Goal: Communication & Community: Answer question/provide support

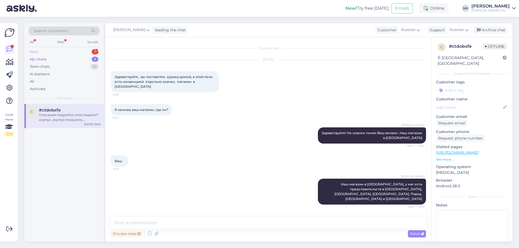
click at [80, 53] on div "New 1" at bounding box center [64, 52] width 71 height 8
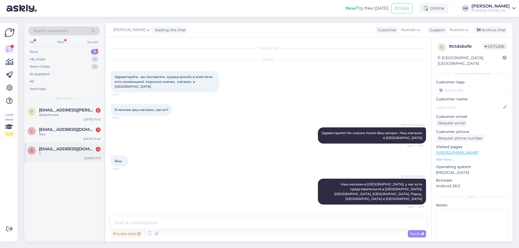
click at [80, 153] on div "?" at bounding box center [70, 154] width 62 height 5
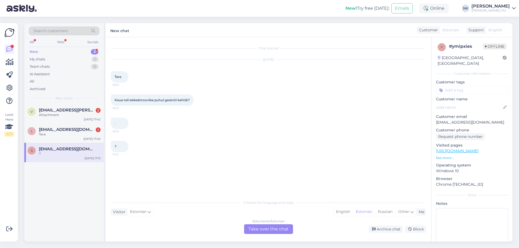
click at [262, 231] on div "Estonian to Estonian Take over the chat" at bounding box center [268, 230] width 49 height 10
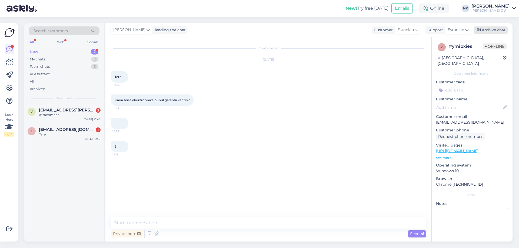
click at [489, 29] on div "Archive chat" at bounding box center [491, 29] width 34 height 7
click at [85, 134] on div "Tere" at bounding box center [70, 134] width 62 height 5
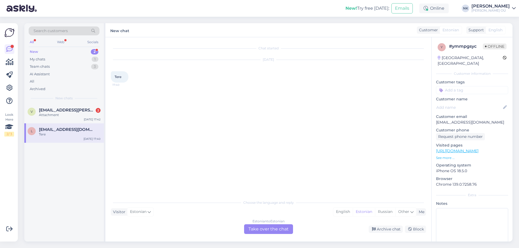
click at [270, 229] on div "Estonian to Estonian Take over the chat" at bounding box center [268, 230] width 49 height 10
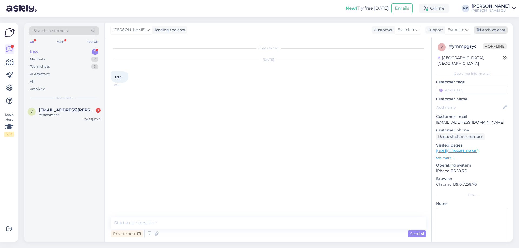
click at [487, 30] on div "Archive chat" at bounding box center [491, 29] width 34 height 7
click at [65, 114] on div "Attachment" at bounding box center [70, 115] width 62 height 5
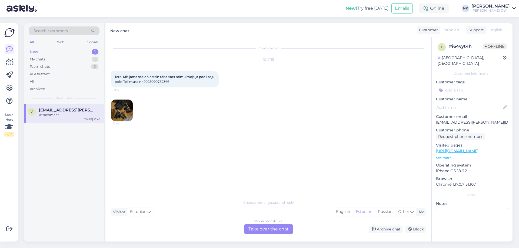
click at [167, 78] on span "Tere. Mis jama see on ostsin täna vars tolmuimeja ja pooli asju pole! Tellimuse…" at bounding box center [165, 79] width 101 height 9
click at [165, 82] on span "Tere. Mis jama see on ostsin täna vars tolmuimeja ja pooli asju pole! Tellimuse…" at bounding box center [165, 79] width 101 height 9
copy div "2025090782366 17:42"
click at [126, 111] on img at bounding box center [122, 111] width 22 height 22
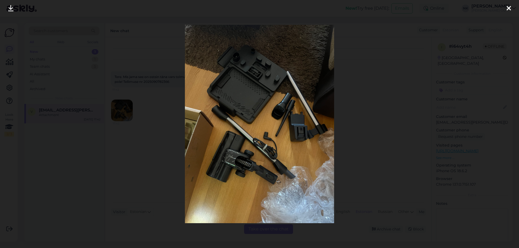
click at [347, 102] on div at bounding box center [259, 124] width 519 height 248
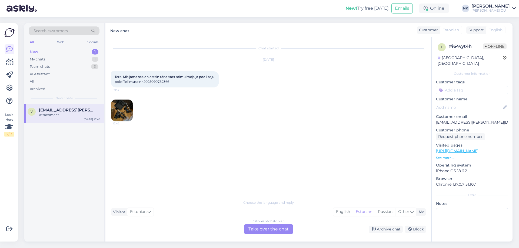
click at [266, 233] on div "Estonian to Estonian Take over the chat" at bounding box center [268, 230] width 49 height 10
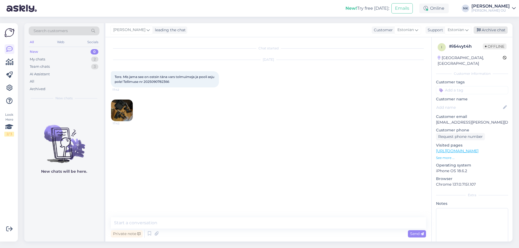
click at [491, 31] on div "Archive chat" at bounding box center [491, 29] width 34 height 7
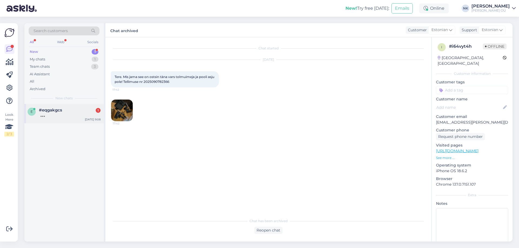
click at [69, 108] on div "#eqgakgcs 1" at bounding box center [70, 110] width 62 height 5
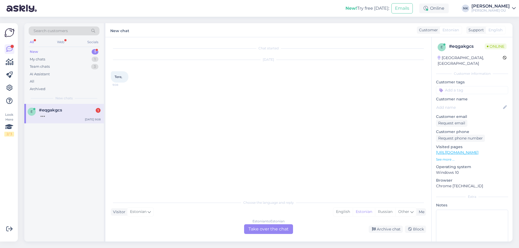
click at [272, 234] on div "Estonian to Estonian Take over the chat" at bounding box center [268, 230] width 49 height 10
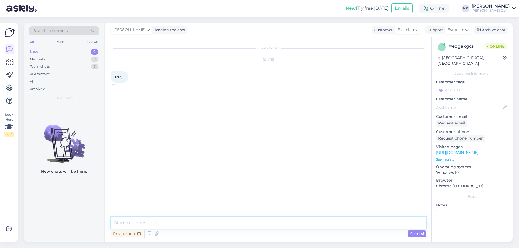
click at [270, 225] on textarea at bounding box center [268, 223] width 315 height 11
type textarea "Tere! Kuidas saan aidata?"
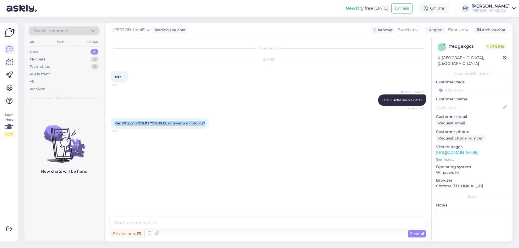
drag, startPoint x: 115, startPoint y: 124, endPoint x: 205, endPoint y: 127, distance: 90.6
click at [205, 127] on div "Kas Whirlpool TDLRS 7232BS EU on invertermootoriga? 9:08" at bounding box center [160, 123] width 98 height 11
copy span "Kas Whirlpool TDLRS 7232BS EU on invertermootoriga?"
click at [183, 225] on textarea at bounding box center [268, 223] width 315 height 11
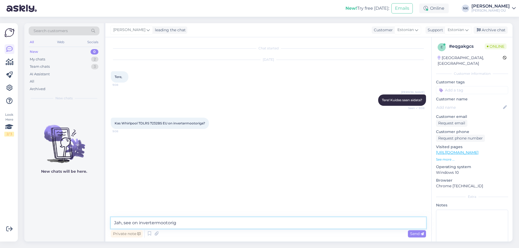
type textarea "Jah, see on invertermootoriga"
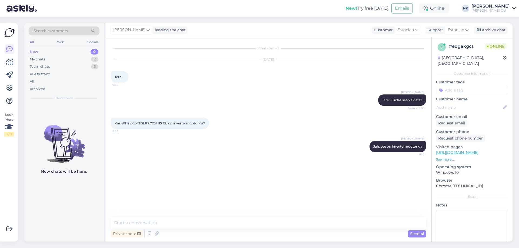
click at [370, 245] on div "Search customers All Web Socials New 0 My chats 2 Team chats 3 AI Assistant All…" at bounding box center [270, 133] width 498 height 232
click at [478, 150] on link "[URL][DOMAIN_NAME]" at bounding box center [457, 152] width 42 height 5
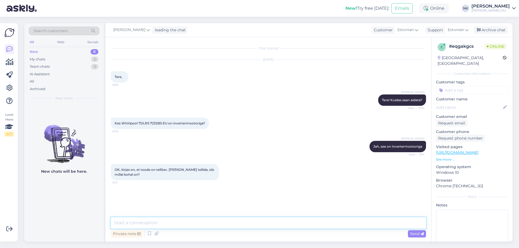
click at [201, 224] on textarea at bounding box center [268, 223] width 315 height 11
type textarea "T"
click at [114, 224] on textarea "Palun esitage päringu "Küsi tarneaega" nupu kaudu, tavaliselt vastus tuleb tööp…" at bounding box center [268, 223] width 315 height 11
click at [418, 224] on textarea "Peame uurima tarneaega tarnija käest. Palun esitage päringu "Küsi tarneaega" nu…" at bounding box center [268, 223] width 315 height 11
type textarea "Peame uurima tarneaega tarnija käest. Palun esitage päringu "Küsi tarneaega" nu…"
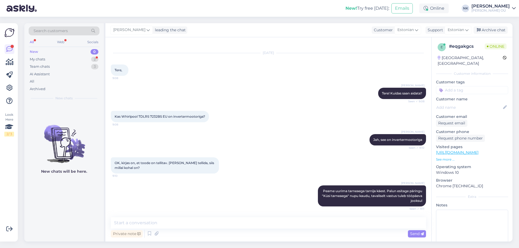
scroll to position [30, 0]
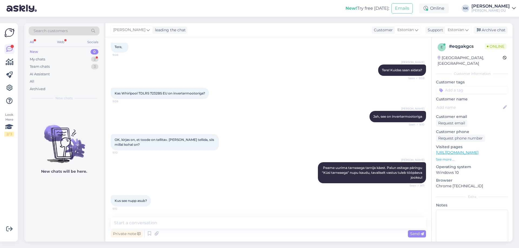
click at [478, 150] on link "[URL][DOMAIN_NAME]" at bounding box center [457, 152] width 42 height 5
click at [191, 218] on textarea at bounding box center [268, 223] width 315 height 11
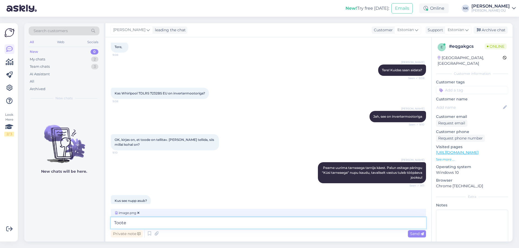
scroll to position [36, 0]
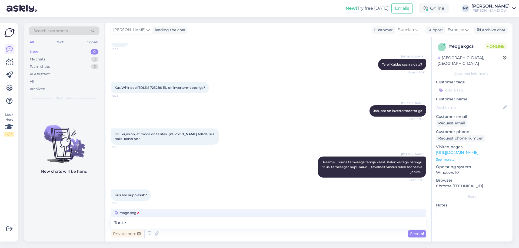
click at [129, 212] on span "image.png" at bounding box center [127, 213] width 26 height 5
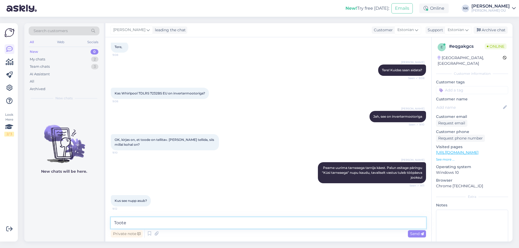
click at [164, 222] on textarea "Toote" at bounding box center [268, 223] width 315 height 11
click at [142, 224] on textarea "Toote" at bounding box center [268, 223] width 315 height 11
type textarea "Toote lehel"
click at [158, 232] on icon at bounding box center [157, 234] width 8 height 8
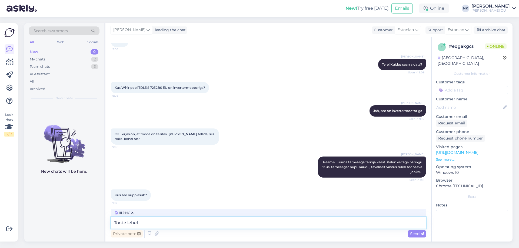
click at [147, 223] on textarea "Toote lehel" at bounding box center [268, 223] width 315 height 11
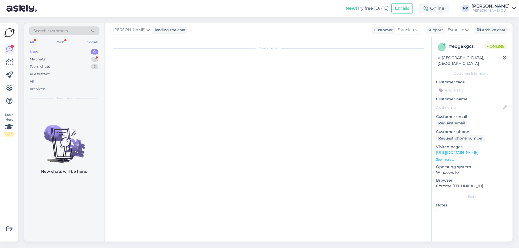
scroll to position [0, 0]
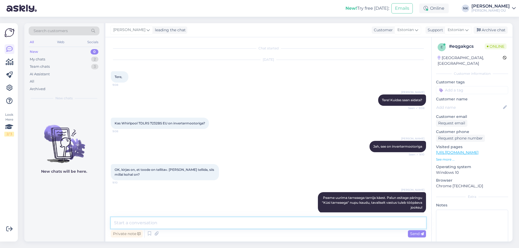
drag, startPoint x: 196, startPoint y: 227, endPoint x: 196, endPoint y: 223, distance: 4.3
click at [195, 227] on textarea at bounding box center [268, 223] width 315 height 11
click at [196, 222] on textarea at bounding box center [268, 223] width 315 height 11
type textarea "Palun"
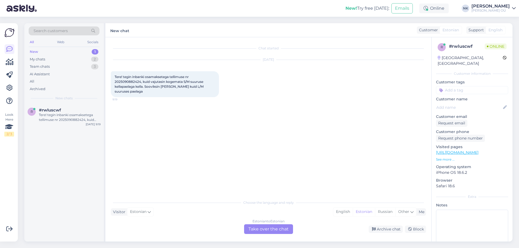
click at [257, 233] on div "Estonian to Estonian Take over the chat" at bounding box center [268, 230] width 49 height 10
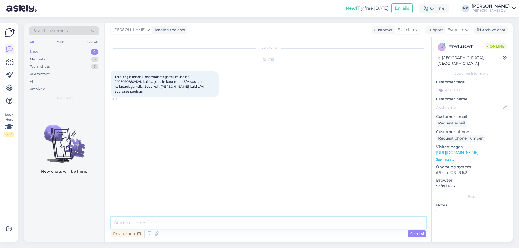
click at [219, 224] on textarea at bounding box center [268, 223] width 315 height 11
type textarea "Tere! Palun kirjutage [EMAIL_ADDRESS][DOMAIN_NAME] meilile ja lisage tellimuse …"
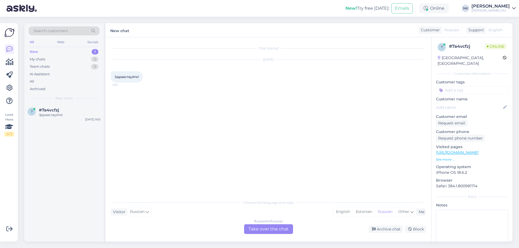
click at [259, 223] on div "Russian to Russian" at bounding box center [268, 221] width 29 height 5
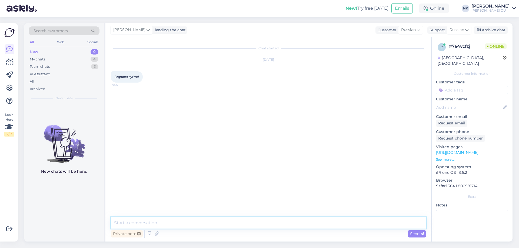
click at [245, 222] on textarea at bounding box center [268, 223] width 315 height 11
type textarea "Здравствуйте! Чем могу помочь?"
click at [138, 122] on span "Tellimus 205261" at bounding box center [127, 123] width 25 height 4
copy div "205261 9:56"
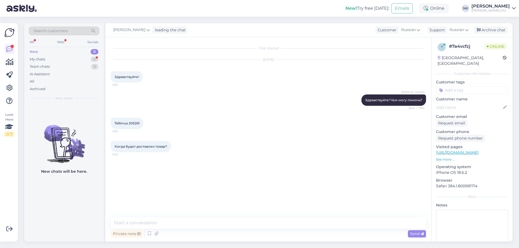
click at [154, 217] on div "Chat started [DATE] Здравствуйте! 9:55 [PERSON_NAME] Здравствуйте! Чем могу пом…" at bounding box center [268, 139] width 326 height 205
click at [148, 221] on textarea at bounding box center [268, 223] width 315 height 11
paste textarea "Мы написали [PERSON_NAME] по поводу Вашего заказа, что выбранный Вами товар на …"
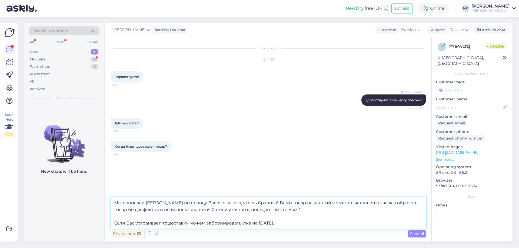
click at [129, 202] on textarea "Мы написали [PERSON_NAME] по поводу Вашего заказа, что выбранный Вами товар на …" at bounding box center [268, 213] width 315 height 31
type textarea "Мы писали [PERSON_NAME] по поводу Вашего заказа, что выбранный Вами товар на да…"
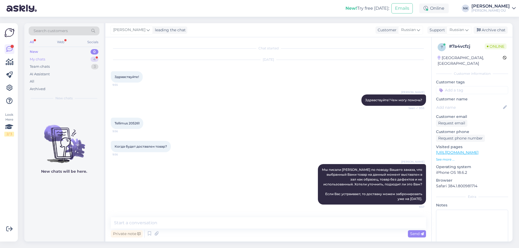
click at [88, 56] on div "My chats 4" at bounding box center [64, 60] width 71 height 8
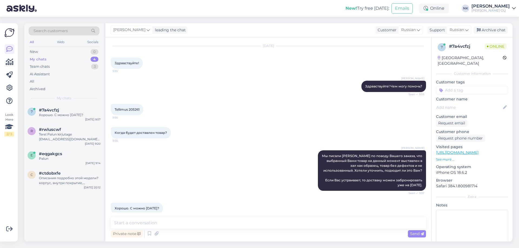
scroll to position [21, 0]
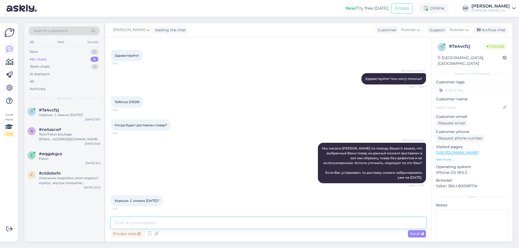
click at [148, 218] on textarea at bounding box center [268, 223] width 315 height 11
type textarea "[PERSON_NAME]"
click at [135, 223] on textarea "[DATE] к сожалению нельзя, забронировать доставку можем только на следующий день" at bounding box center [268, 223] width 315 height 11
type textarea "[DATE] к сожалению нельзя, забронировать доставку можем только на следующий день"
click at [331, 221] on textarea "[DATE] к сожалению нельзя, забронировать доставку можем только на следующий день" at bounding box center [268, 223] width 315 height 11
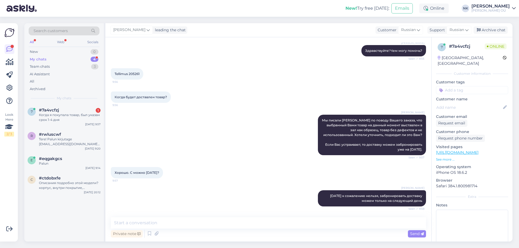
scroll to position [0, 0]
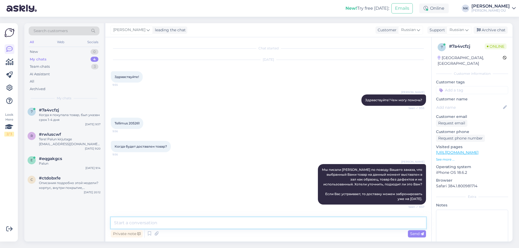
click at [230, 219] on textarea at bounding box center [268, 223] width 315 height 11
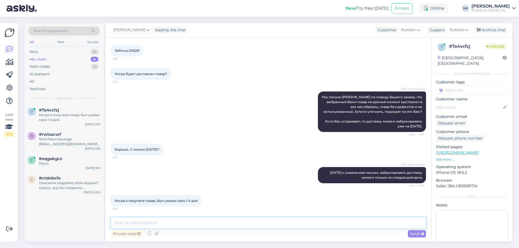
click at [185, 224] on textarea at bounding box center [268, 223] width 315 height 11
type textarea "V"
click at [181, 226] on textarea at bounding box center [268, 223] width 315 height 11
type textarea "E"
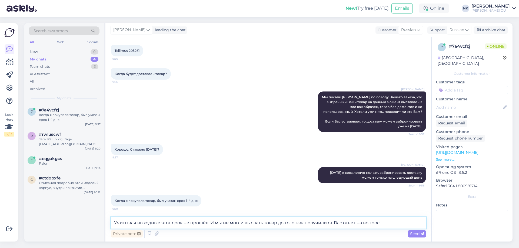
drag, startPoint x: 218, startPoint y: 223, endPoint x: 83, endPoint y: 219, distance: 134.7
click at [83, 219] on div "Search customers All Web Socials New 0 My chats 4 Team chats 3 AI Assistant All…" at bounding box center [268, 132] width 488 height 219
click at [363, 223] on textarea "Мы не могли выслать товар до того, как получили от Вас ответ на вопрос" at bounding box center [268, 223] width 315 height 11
type textarea "Мы не могли выслать товар до того, как получили от Вас ответ"
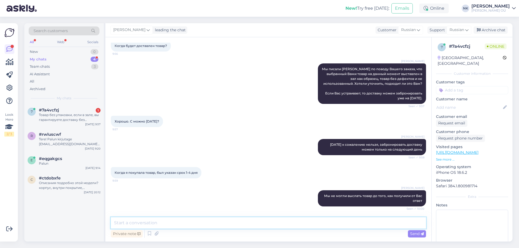
scroll to position [129, 0]
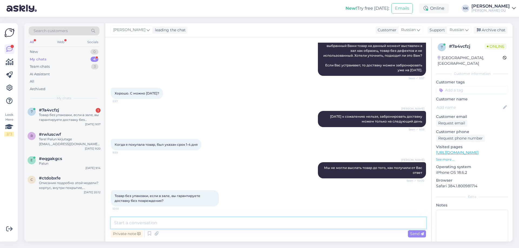
click at [149, 224] on textarea at bounding box center [268, 223] width 315 height 11
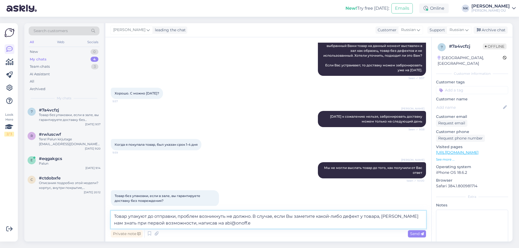
type textarea "Товар упакуют до отправки, проблем возникнуть не должно. В случае, если Вы заме…"
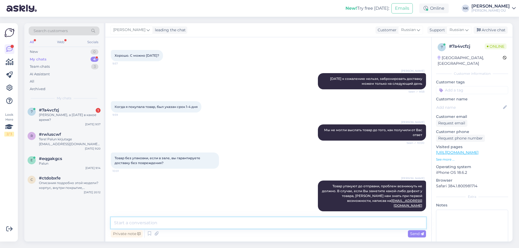
scroll to position [190, 0]
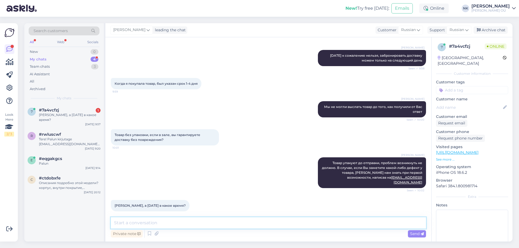
click at [190, 228] on textarea at bounding box center [268, 223] width 315 height 11
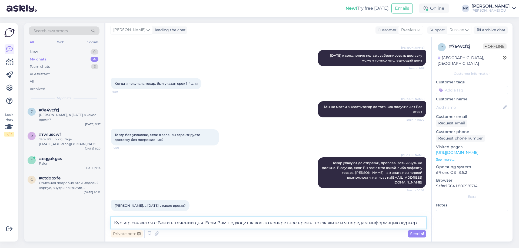
type textarea "Курьер свяжется с Вами в течении дня. Если Вам подходит какое-то конкретное вре…"
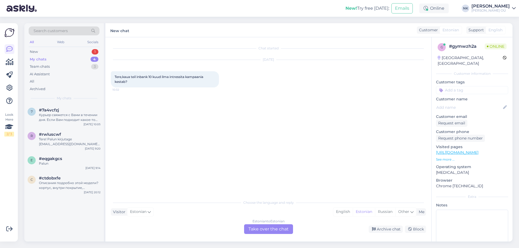
scroll to position [0, 0]
drag, startPoint x: 273, startPoint y: 229, endPoint x: 289, endPoint y: 222, distance: 17.5
click at [274, 229] on div "Estonian to Estonian Take over the chat" at bounding box center [268, 230] width 49 height 10
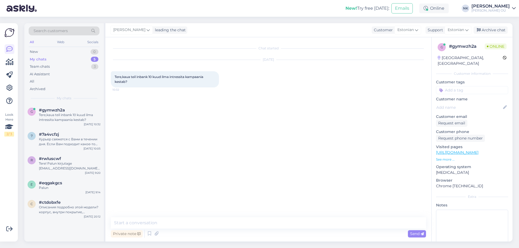
click at [473, 150] on link "[URL][DOMAIN_NAME]" at bounding box center [457, 152] width 42 height 5
click at [188, 221] on textarea at bounding box center [268, 223] width 315 height 11
type textarea "[PERSON_NAME]"
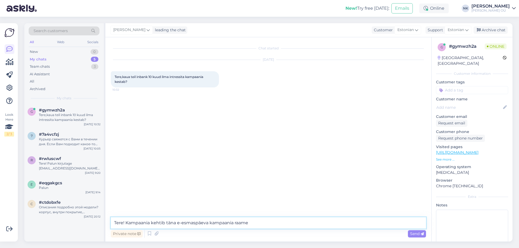
type textarea "Tere! Kampaania kehtib täna e-esmaspäeva kampaania raames"
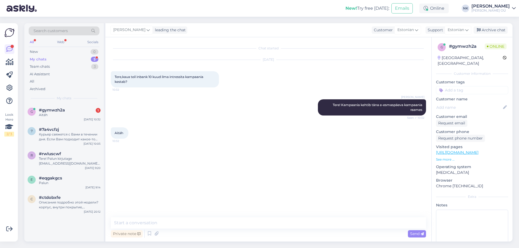
click at [172, 214] on div "Chat started [DATE] Tere,kaua teil inbank 10 kuud ilma intressita kampaania kes…" at bounding box center [268, 139] width 326 height 205
click at [173, 223] on textarea at bounding box center [268, 223] width 315 height 11
type textarea "Palun"
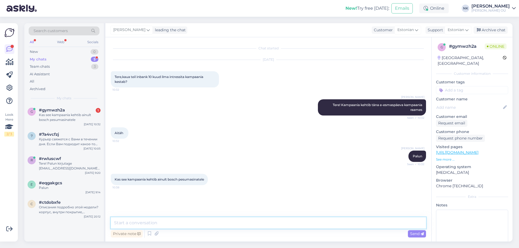
click at [229, 228] on textarea at bounding box center [268, 223] width 315 height 11
click at [203, 227] on textarea at bounding box center [268, 223] width 315 height 11
click at [174, 217] on div "Chat started [DATE] Tere,kaua teil inbank 10 kuud ilma intressita kampaania kes…" at bounding box center [268, 139] width 326 height 205
click at [178, 226] on textarea at bounding box center [268, 223] width 315 height 11
click at [478, 150] on link "[URL][DOMAIN_NAME]" at bounding box center [457, 152] width 42 height 5
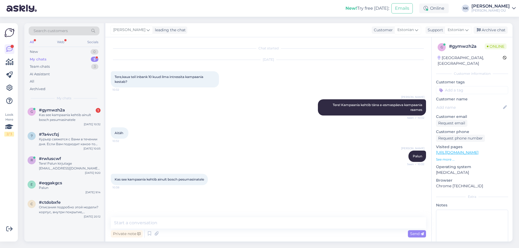
click at [212, 215] on div "Chat started [DATE] Tere,kaua teil inbank 10 kuud ilma intressita kampaania kes…" at bounding box center [268, 139] width 326 height 205
click at [212, 216] on div "Chat started [DATE] Tere,kaua teil inbank 10 kuud ilma intressita kampaania kes…" at bounding box center [268, 139] width 326 height 205
click at [213, 219] on textarea at bounding box center [268, 223] width 315 height 11
click at [182, 225] on textarea "See kehtib kohu" at bounding box center [268, 223] width 315 height 11
type textarea "See kehtib kogu kaubale"
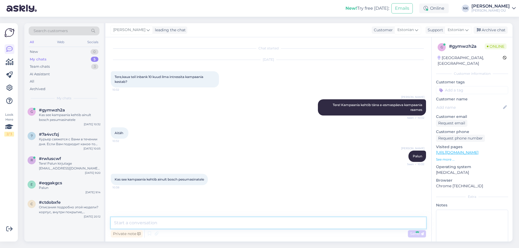
scroll to position [2, 0]
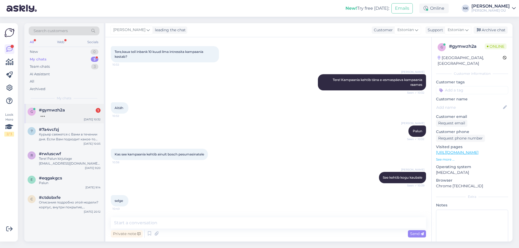
click at [75, 105] on div "g #gymwzh2a 1 [DATE] 10:32" at bounding box center [63, 113] width 79 height 19
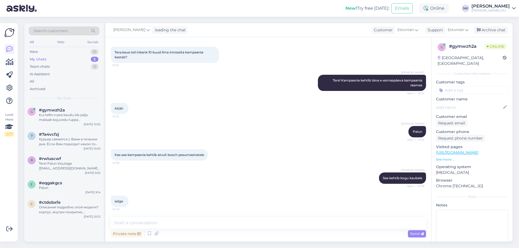
scroll to position [48, 0]
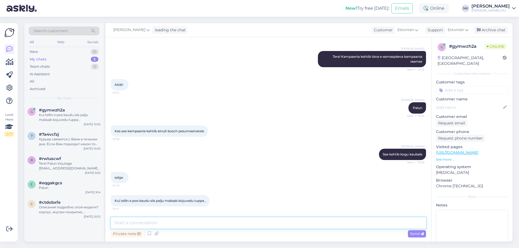
click at [189, 224] on textarea at bounding box center [268, 223] width 315 height 11
click at [213, 224] on textarea at bounding box center [268, 223] width 315 height 11
type textarea "Kulleriga maja ette maksab 20 eurot ja tuppa toomine 10,90 eurot lisaks, seda s…"
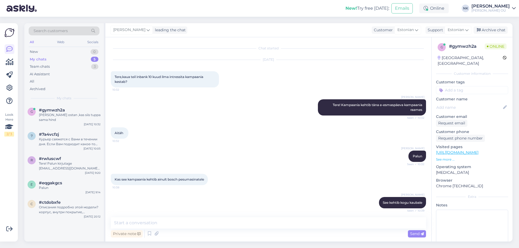
scroll to position [100, 0]
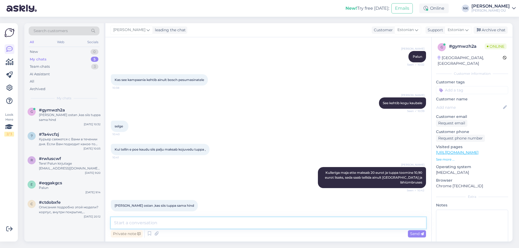
click at [168, 218] on textarea at bounding box center [268, 223] width 315 height 11
click at [469, 150] on link "[URL][DOMAIN_NAME]" at bounding box center [457, 152] width 42 height 5
click at [184, 221] on textarea at bounding box center [268, 223] width 315 height 11
type textarea "[PERSON_NAME]"
paste textarea "[URL][DOMAIN_NAME]"
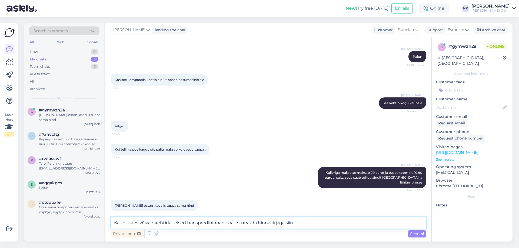
type textarea "Kauplustes võivad kehtida teised transpordihinnad, saate tutvuda hinnakirjaga s…"
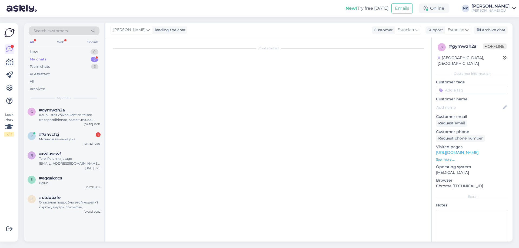
scroll to position [246, 0]
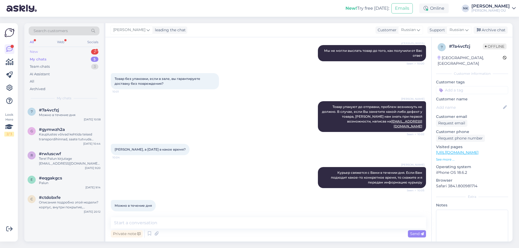
click at [90, 53] on div "New 2" at bounding box center [64, 52] width 71 height 8
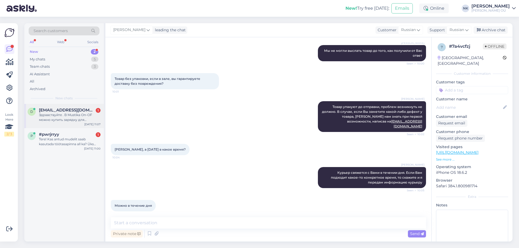
click at [64, 118] on div "Здравствуйте . В Mustika On-OF можно купить зарядку для наушников SONY Wi-100 ?…" at bounding box center [70, 118] width 62 height 10
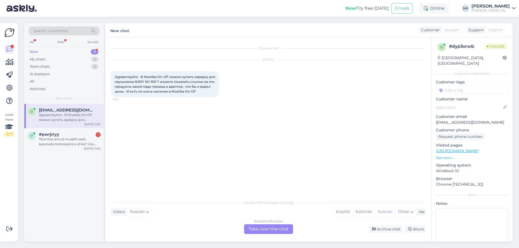
click at [262, 228] on div "Russian to Russian Take over the chat" at bounding box center [268, 230] width 49 height 10
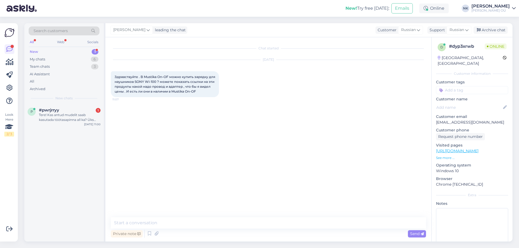
click at [468, 149] on link "[URL][DOMAIN_NAME]" at bounding box center [457, 151] width 42 height 5
click at [204, 218] on textarea at bounding box center [268, 223] width 315 height 11
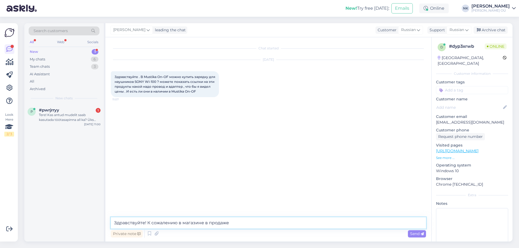
click at [250, 224] on textarea "Здравствуйте! К сожалению в магазине в продаже" at bounding box center [268, 223] width 315 height 11
click at [331, 222] on textarea "Здравствуйте! К сожалению в магазине в продаже нет оригинальной зарядки и адапт…" at bounding box center [268, 223] width 315 height 11
drag, startPoint x: 142, startPoint y: 81, endPoint x: 164, endPoint y: 81, distance: 21.4
click at [164, 81] on span "Здравствуйте . В Mustika On-OF можно купить зарядку для наушников SONY Wi-100 ?…" at bounding box center [165, 84] width 101 height 19
copy span "SONY Wi-100"
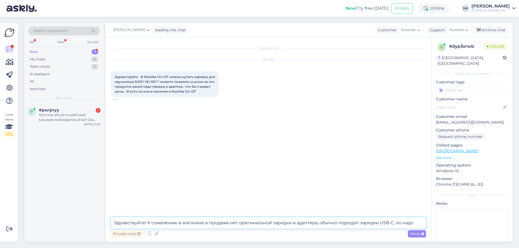
click at [416, 219] on textarea "Здравствуйте! К сожалению в магазине в продаже нет оригинальной зарядки и адапт…" at bounding box center [268, 223] width 315 height 11
drag, startPoint x: 418, startPoint y: 221, endPoint x: 404, endPoint y: 225, distance: 14.6
click at [404, 225] on textarea "Здравствуйте! К сожалению в магазине в продаже нет оригинальной зарядки и адапт…" at bounding box center [268, 223] width 315 height 11
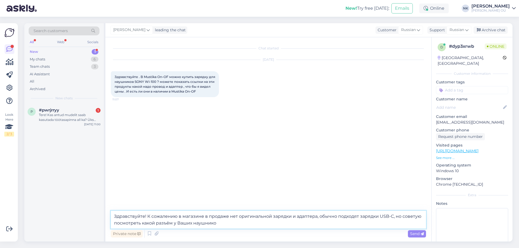
type textarea "Здравствуйте! К сожалению в магазине в продаже нет оригинальной зарядки и адапт…"
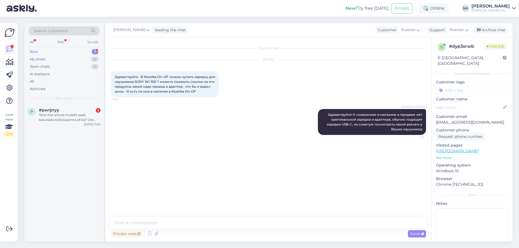
click at [46, 102] on div "Search customers All Web Socials New 1 My chats 6 Team chats 3 AI Assistant All…" at bounding box center [63, 63] width 79 height 81
click at [60, 118] on div "Tere! Kas antud mudelit saab kasutada töötasapinna all ka? Üks külg jääks avatu…" at bounding box center [70, 118] width 62 height 10
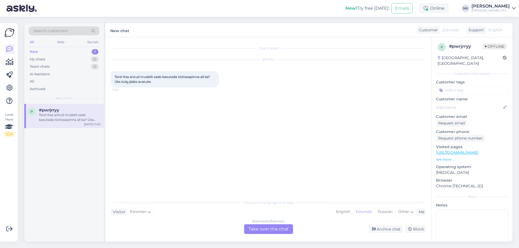
click at [255, 219] on div "Estonian to Estonian" at bounding box center [268, 221] width 32 height 5
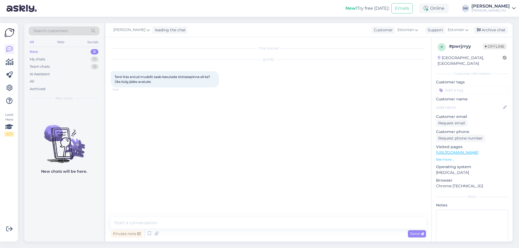
click at [478, 150] on link "[URL][DOMAIN_NAME]" at bounding box center [457, 152] width 42 height 5
click at [480, 28] on icon at bounding box center [479, 30] width 4 height 4
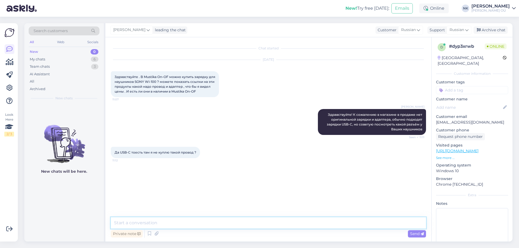
click at [194, 224] on textarea at bounding box center [268, 223] width 315 height 11
type textarea "П"
type textarea "Должен подойти любой провод USB-C и адаптер к нему"
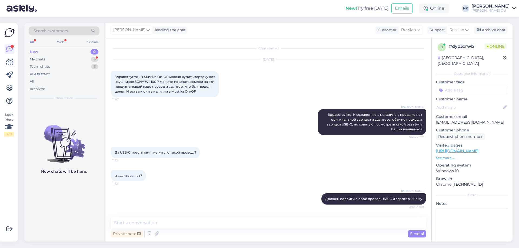
scroll to position [21, 0]
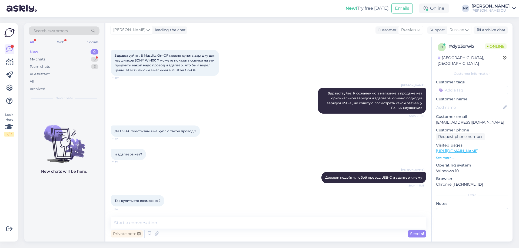
click at [202, 229] on div "Private note Send" at bounding box center [268, 229] width 315 height 22
click at [204, 223] on textarea at bounding box center [268, 223] width 315 height 11
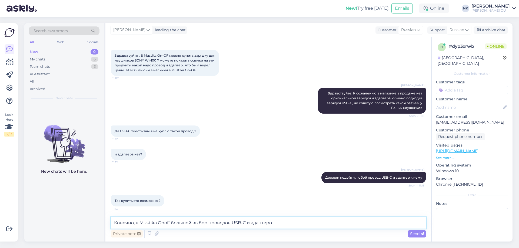
type textarea "Конечно, в Mustika Onoff большой выбор проводов USB-C и адаптеров"
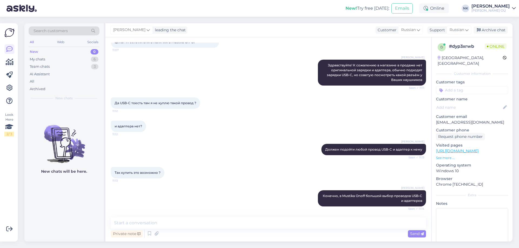
scroll to position [0, 0]
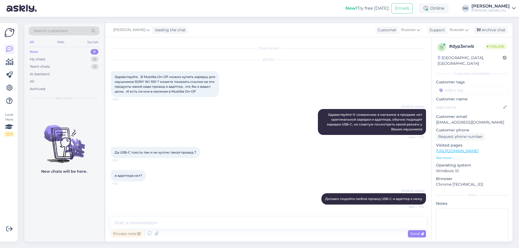
click at [201, 229] on div "Private note Send" at bounding box center [268, 234] width 315 height 10
click at [201, 227] on textarea at bounding box center [268, 223] width 315 height 11
type textarea "Пожалуйста"
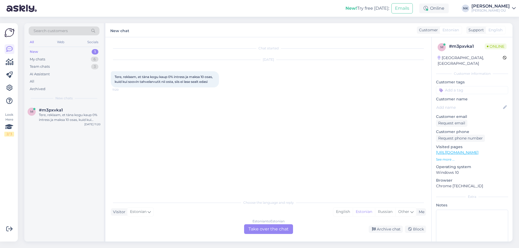
click at [274, 218] on div "Choose the language and reply Visitor Estonian Me English Estonian Russian Othe…" at bounding box center [268, 215] width 315 height 37
click at [267, 225] on div "Estonian to Estonian Take over the chat" at bounding box center [268, 230] width 49 height 10
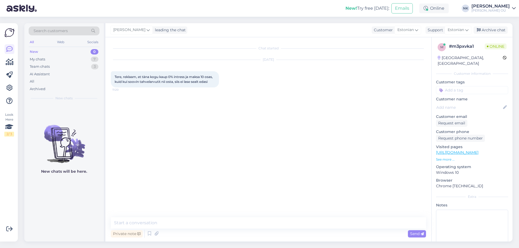
click at [247, 215] on div "Chat started [DATE] Tere, reklaam, et täna kogu kaup 0% intress ja maksa 10 osa…" at bounding box center [268, 139] width 326 height 205
click at [240, 221] on textarea at bounding box center [268, 223] width 315 height 11
click at [239, 221] on textarea at bounding box center [268, 223] width 315 height 11
click at [478, 150] on link "[URL][DOMAIN_NAME]" at bounding box center [457, 152] width 42 height 5
click at [178, 223] on textarea "Tere!" at bounding box center [268, 223] width 315 height 11
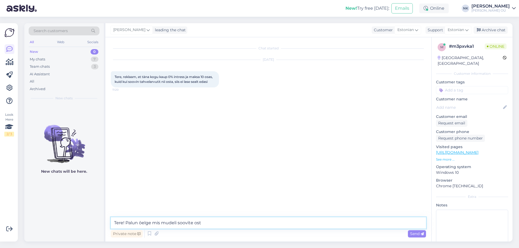
type textarea "Tere! Palun öelge mis mudeli soovite osta"
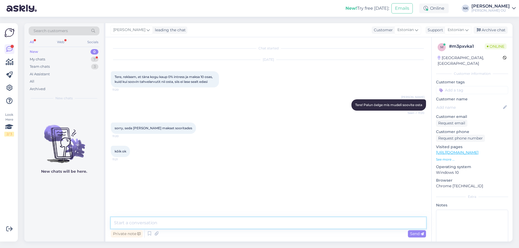
click at [155, 227] on textarea at bounding box center [268, 223] width 315 height 11
click at [67, 60] on div "My chats 7" at bounding box center [64, 60] width 71 height 8
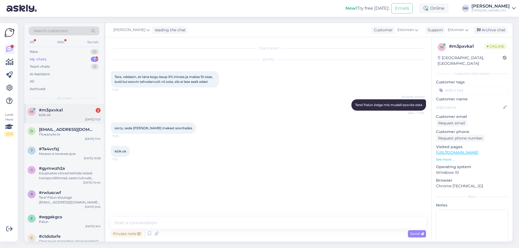
click at [72, 112] on div "#m3pxvka1 2" at bounding box center [70, 110] width 62 height 5
click at [188, 224] on textarea at bounding box center [268, 223] width 315 height 11
click at [188, 227] on textarea at bounding box center [268, 223] width 315 height 11
type textarea "Р"
type textarea "Hästi"
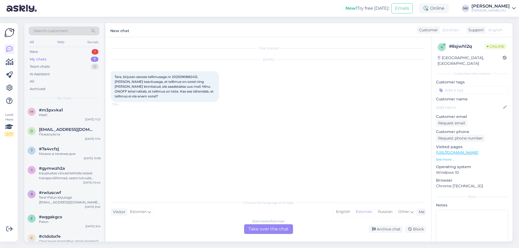
click at [186, 76] on span "Tere, kirjutan seoses tellimusega nr 2025090882412. [PERSON_NAME] teavitusega, …" at bounding box center [165, 87] width 100 height 24
copy span "2025090882412"
click at [256, 236] on div "Chat started [DATE] Tere, kirjutan seoses tellimusega nr 2025090882412. [PERSON…" at bounding box center [268, 139] width 326 height 205
click at [257, 228] on div "Estonian to Estonian Take over the chat" at bounding box center [268, 230] width 49 height 10
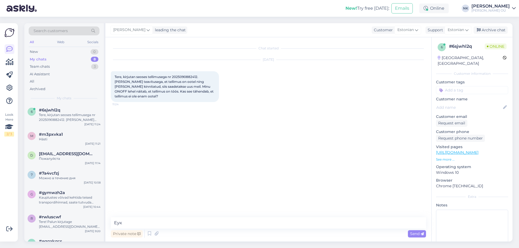
drag, startPoint x: 257, startPoint y: 228, endPoint x: 250, endPoint y: 225, distance: 7.7
click at [250, 225] on textarea "Еук" at bounding box center [268, 223] width 315 height 11
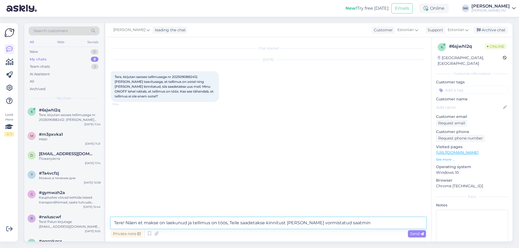
type textarea "Tere! Näen et makse on laekunud ja tellimus on töös, Teile saadetakse kinnitust…"
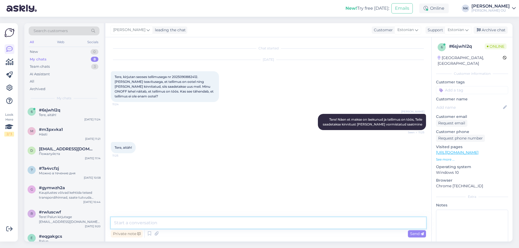
click at [185, 224] on textarea at bounding box center [268, 223] width 315 height 11
type textarea "Palun"
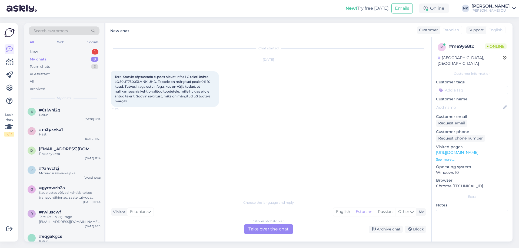
click at [468, 150] on link "[URL][DOMAIN_NAME]" at bounding box center [457, 152] width 42 height 5
click at [449, 157] on p "See more ..." at bounding box center [472, 159] width 72 height 5
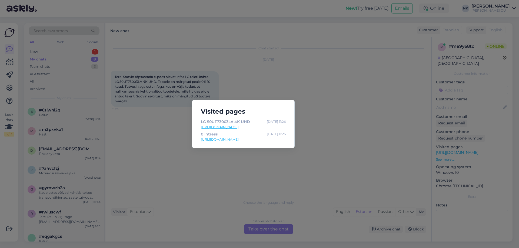
click at [349, 145] on div "Visited pages LG 50UT73003LA 4K UHD [DATE] 11:26 [URL][DOMAIN_NAME] 0 intress […" at bounding box center [259, 124] width 519 height 248
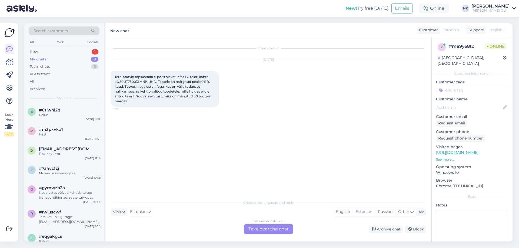
click at [476, 150] on p "[URL][DOMAIN_NAME]" at bounding box center [472, 153] width 72 height 6
click at [478, 150] on link "[URL][DOMAIN_NAME]" at bounding box center [457, 152] width 42 height 5
click at [270, 222] on div "Estonian to Estonian" at bounding box center [268, 221] width 32 height 5
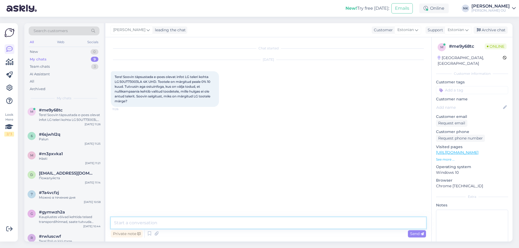
click at [265, 224] on textarea at bounding box center [268, 223] width 315 height 11
click at [264, 219] on textarea "T" at bounding box center [268, 223] width 315 height 11
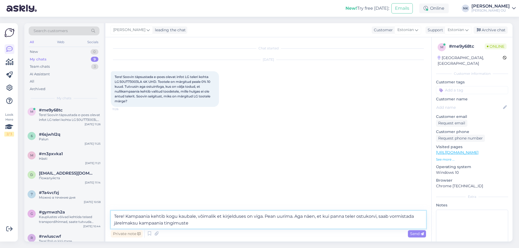
type textarea "Tere! Kampaania kehtib kogu kaubale, võimalik et kirjelduses on viga. Pean uuri…"
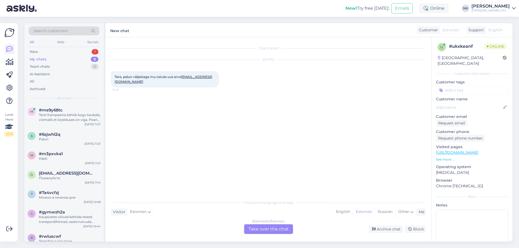
click at [269, 225] on div "Estonian to Estonian Take over the chat" at bounding box center [268, 230] width 49 height 10
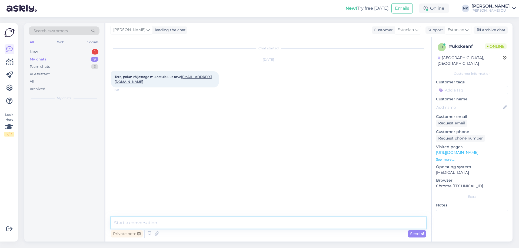
drag, startPoint x: 268, startPoint y: 225, endPoint x: 237, endPoint y: 222, distance: 31.5
click at [240, 222] on textarea at bounding box center [268, 223] width 315 height 11
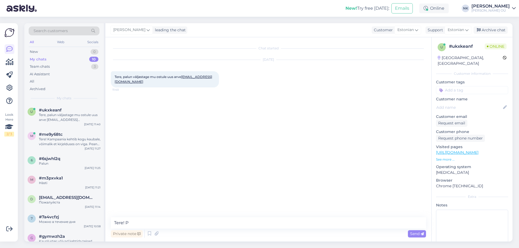
drag, startPoint x: 141, startPoint y: 84, endPoint x: 139, endPoint y: 81, distance: 3.4
click at [164, 223] on textarea "Tere! P" at bounding box center [268, 223] width 315 height 11
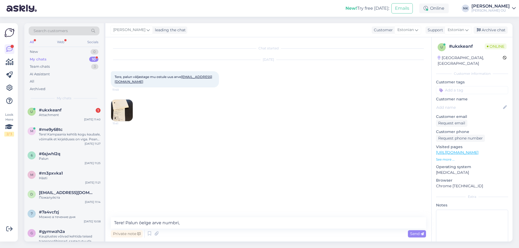
click at [125, 116] on img at bounding box center [122, 111] width 22 height 22
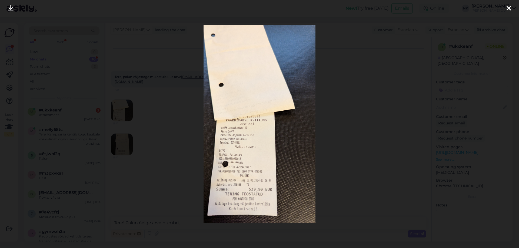
click at [170, 95] on div at bounding box center [259, 124] width 519 height 248
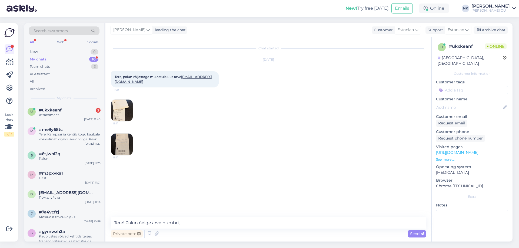
click at [135, 136] on div "11:41" at bounding box center [268, 145] width 315 height 34
click at [125, 145] on img at bounding box center [122, 145] width 22 height 22
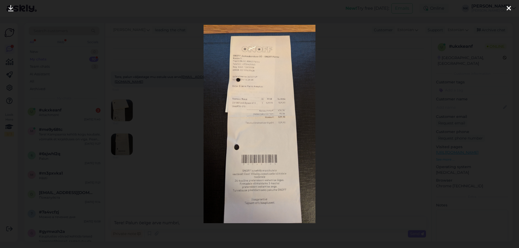
click at [353, 146] on div at bounding box center [259, 124] width 519 height 248
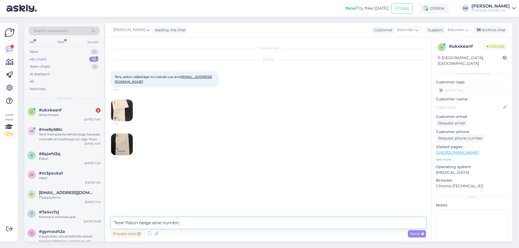
drag, startPoint x: 197, startPoint y: 225, endPoint x: 126, endPoint y: 227, distance: 71.4
click at [126, 227] on textarea "Tere! Palun öelge arve numbri," at bounding box center [268, 223] width 315 height 11
type textarea "Tere! Üks hetk, kohe leian"
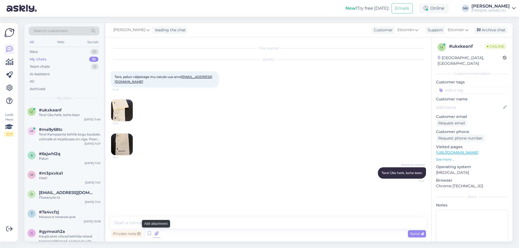
click at [155, 237] on icon at bounding box center [157, 234] width 8 height 8
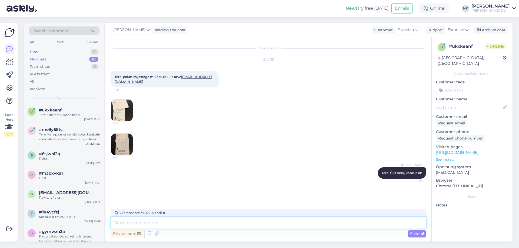
click at [156, 220] on textarea at bounding box center [268, 223] width 315 height 11
type textarea "Lisan"
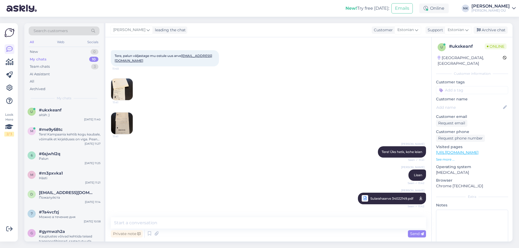
scroll to position [42, 0]
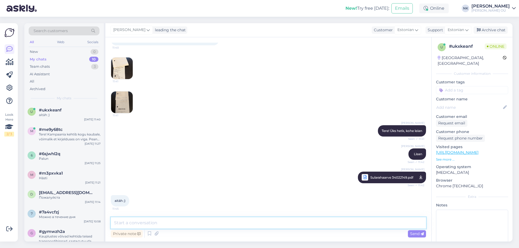
click at [177, 224] on textarea at bounding box center [268, 223] width 315 height 11
type textarea "Palun"
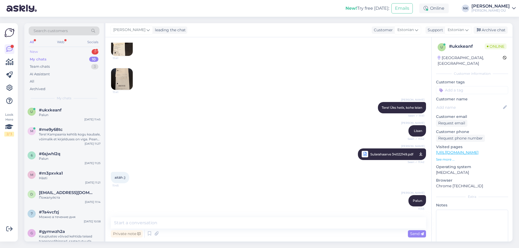
click at [77, 51] on div "New 1" at bounding box center [64, 52] width 71 height 8
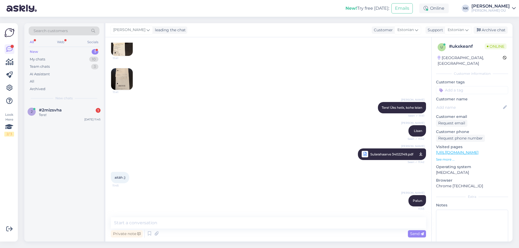
click at [61, 101] on span "New chats" at bounding box center [63, 98] width 17 height 5
click at [66, 107] on div "2 #2mizsvha 1 Tere! [DATE] 11:45" at bounding box center [63, 113] width 79 height 19
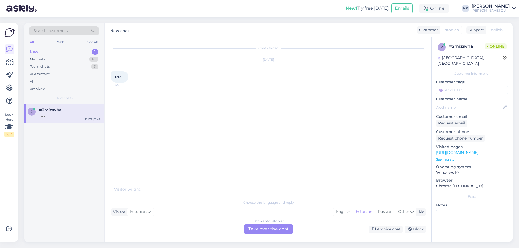
click at [261, 227] on div "Estonian to Estonian Take over the chat" at bounding box center [268, 230] width 49 height 10
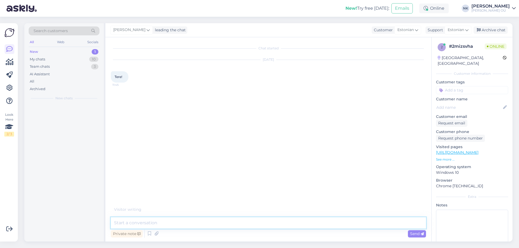
click at [246, 221] on textarea at bounding box center [268, 223] width 315 height 11
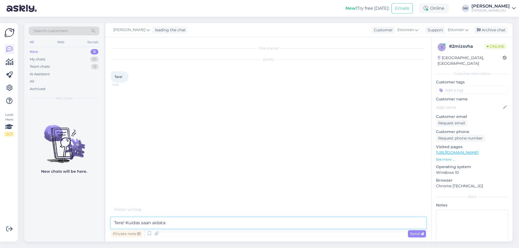
type textarea "Tere! Kuidas saan aidata?"
click at [234, 248] on div "Search customers All Web Socials New 0 My chats 11 Team chats 3 AI Assistant Al…" at bounding box center [270, 133] width 498 height 232
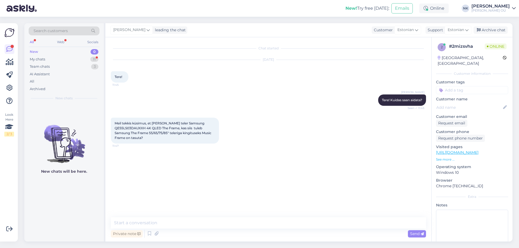
click at [475, 150] on link "[URL][DOMAIN_NAME]" at bounding box center [457, 152] width 42 height 5
drag, startPoint x: 175, startPoint y: 124, endPoint x: 179, endPoint y: 129, distance: 6.3
click at [179, 129] on span "Meil tekkis küsimus, et [PERSON_NAME] teler Samsung QE55LS03DAUXXH 4K QLED The …" at bounding box center [164, 130] width 98 height 19
copy span "Samsung QE55LS03DAUXXH 4K QLED The Frame"
click at [192, 224] on textarea at bounding box center [268, 223] width 315 height 11
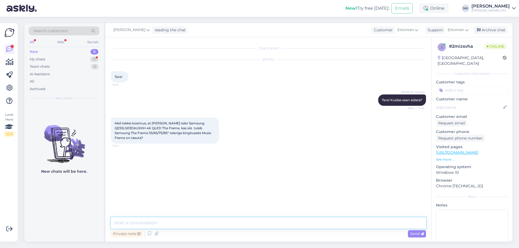
click at [205, 220] on textarea at bounding box center [268, 223] width 315 height 11
type textarea "Tuleb Music Frame ja raam [PERSON_NAME]"
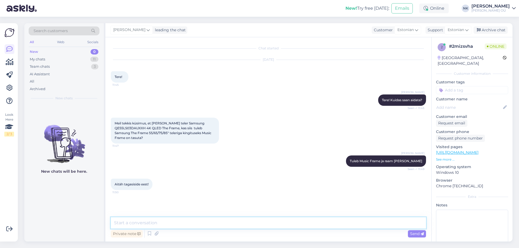
click at [176, 223] on textarea at bounding box center [268, 223] width 315 height 11
click at [174, 229] on div "Private note Send" at bounding box center [268, 234] width 315 height 10
click at [179, 221] on textarea at bounding box center [268, 223] width 315 height 11
type textarea "Palun"
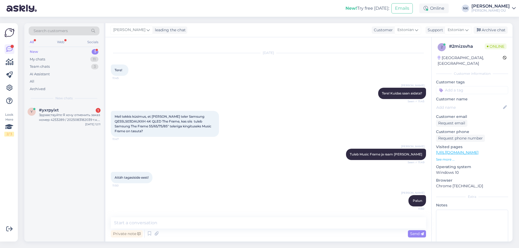
click at [76, 102] on div "Search customers All Web Socials New 1 My chats 11 Team chats 3 AI Assistant Al…" at bounding box center [63, 63] width 79 height 81
click at [79, 116] on div "Здравствуйте Я хочу отменить заказ номер 4253289 / 2025083182039 т.к. esto пред…" at bounding box center [70, 118] width 62 height 10
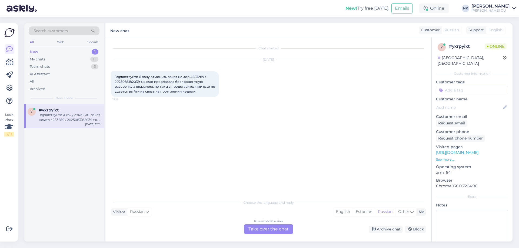
click at [259, 232] on div "Russian to Russian Take over the chat" at bounding box center [268, 230] width 49 height 10
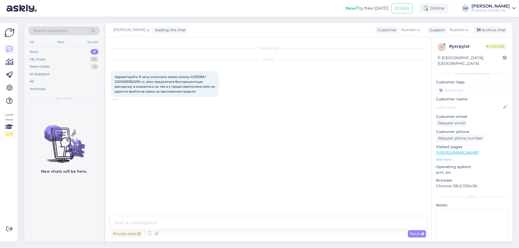
click at [212, 233] on div "Private note Send" at bounding box center [268, 234] width 315 height 10
click at [210, 227] on textarea at bounding box center [268, 223] width 315 height 11
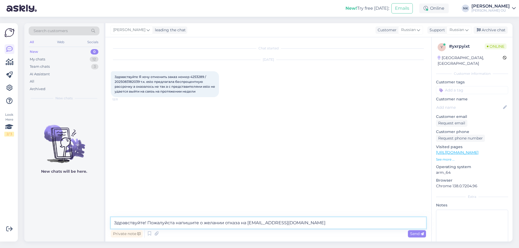
click at [232, 223] on textarea "Здравствуйте! Пожалуйста напишите о желании отказа на [EMAIL_ADDRESS][DOMAIN_NA…" at bounding box center [268, 223] width 315 height 11
type textarea "Здравствуйте! Пожалуйста напишите о желании отмены заказа на [EMAIL_ADDRESS][DO…"
click at [311, 225] on textarea "Здравствуйте! Пожалуйста напишите о желании отмены заказа на [EMAIL_ADDRESS][DO…" at bounding box center [268, 223] width 315 height 11
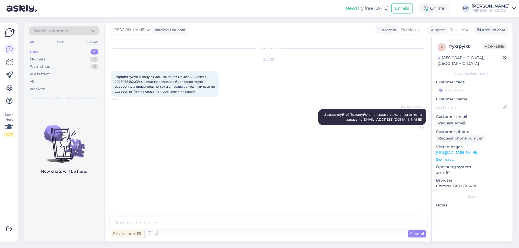
click at [496, 135] on div "Request phone number" at bounding box center [472, 138] width 72 height 7
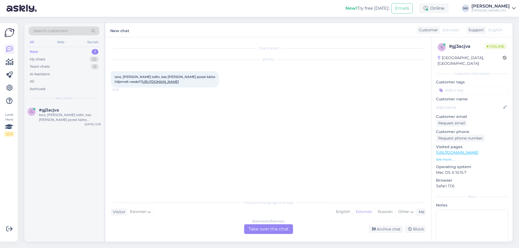
click at [179, 84] on link "[URL][DOMAIN_NAME]" at bounding box center [160, 82] width 38 height 4
click at [274, 228] on div "Estonian to Estonian Take over the chat" at bounding box center [268, 230] width 49 height 10
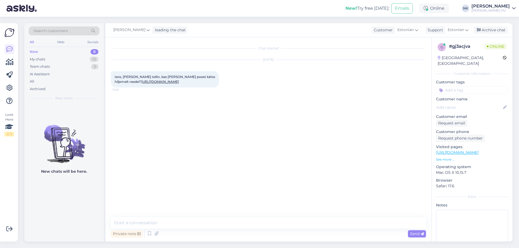
click at [250, 228] on textarea at bounding box center [268, 223] width 315 height 11
click at [238, 224] on textarea "Еук" at bounding box center [268, 223] width 315 height 11
type textarea "Tere! Jah, kaup jõuab hiljemalt reedeks kohale"
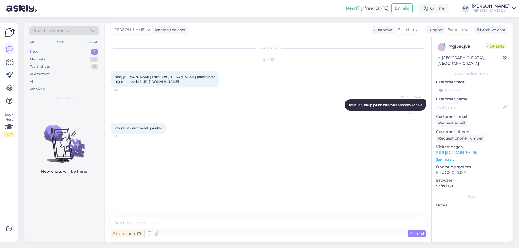
click at [476, 150] on div "Visited pages [URL][DOMAIN_NAME] See more ..." at bounding box center [472, 153] width 72 height 18
click at [163, 224] on textarea at bounding box center [268, 223] width 315 height 11
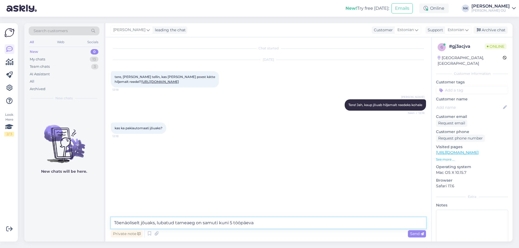
type textarea "Tõenäoliselt jõuaks, lubatud tarneaeg on samuti kuni 5 tööpäeva"
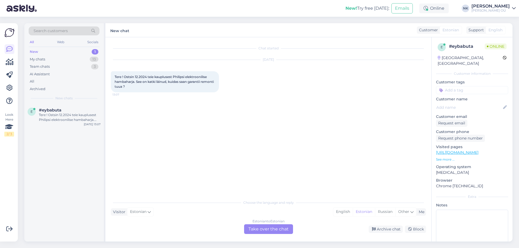
drag, startPoint x: 265, startPoint y: 239, endPoint x: 265, endPoint y: 227, distance: 12.4
click at [265, 237] on div "Chat started [DATE] Tere ! Ostsin 12.2024 teie kauplusest Philipsi elektroonili…" at bounding box center [268, 139] width 326 height 205
click at [264, 226] on div "Estonian to Estonian Take over the chat" at bounding box center [268, 230] width 49 height 10
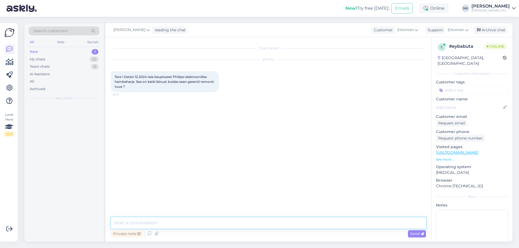
click at [240, 221] on textarea at bounding box center [268, 223] width 315 height 11
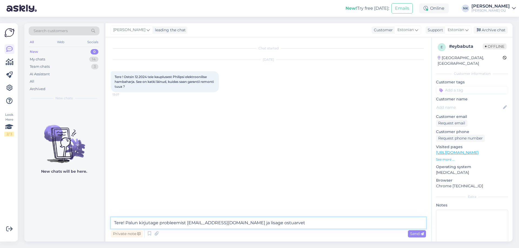
type textarea "Tere! Palun kirjutage probleemist [EMAIL_ADDRESS][DOMAIN_NAME] ja lisage ostuar…"
